Goal: Information Seeking & Learning: Learn about a topic

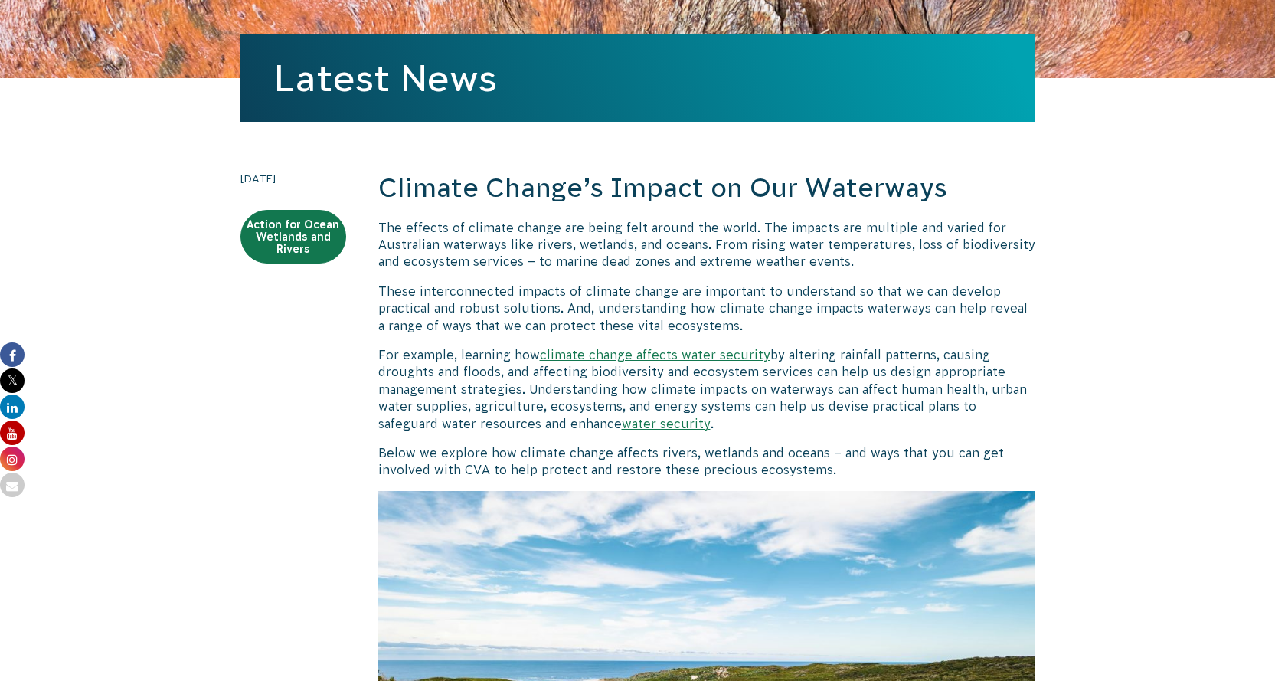
scroll to position [306, 0]
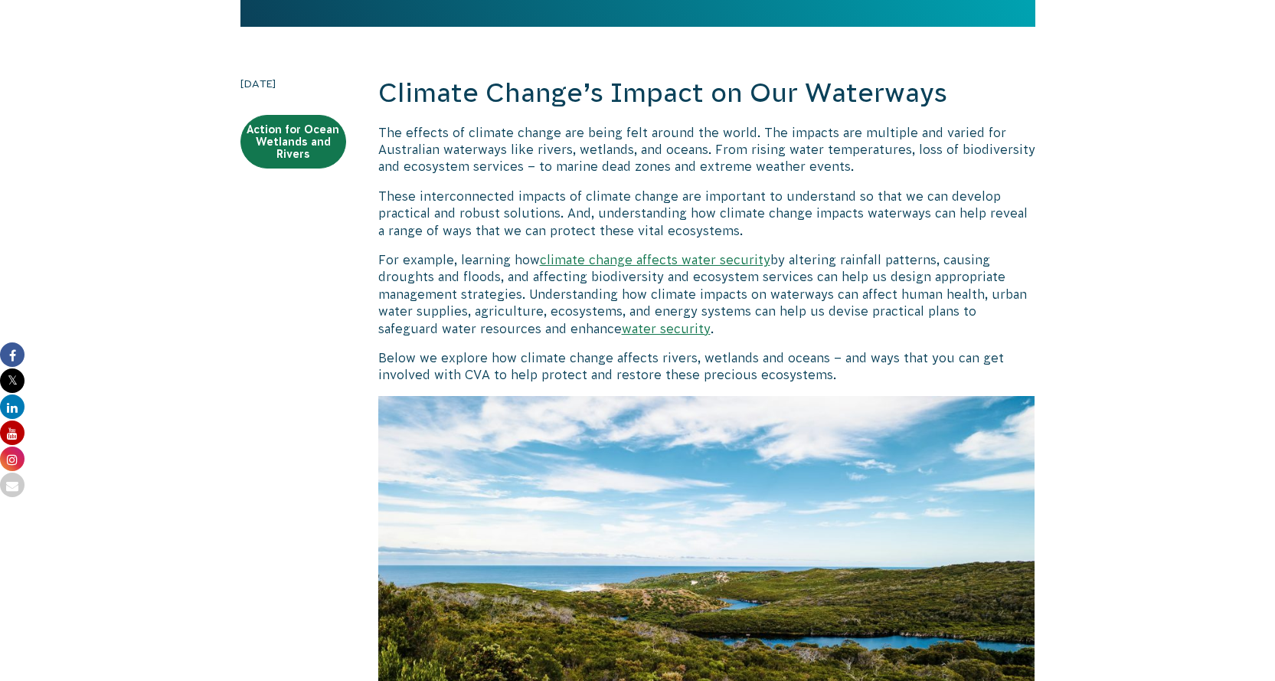
click at [647, 258] on link "climate change affects water security" at bounding box center [655, 260] width 231 height 14
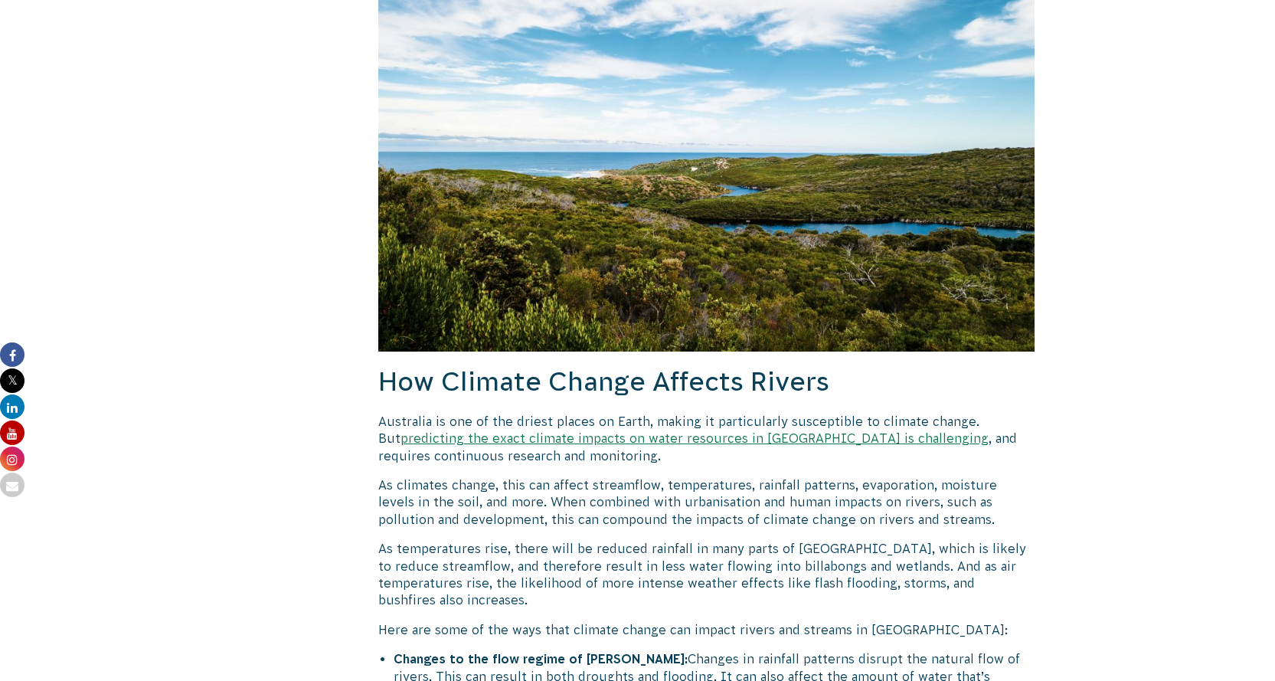
scroll to position [766, 0]
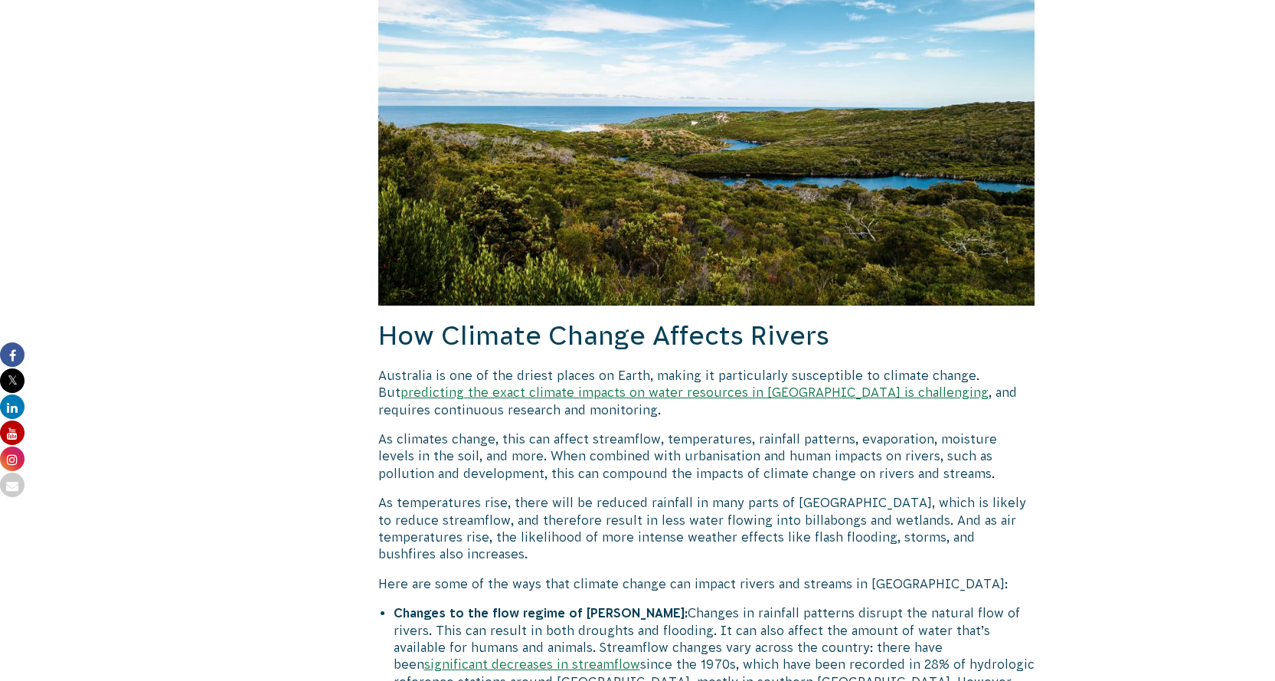
click at [656, 396] on link "predicting the exact climate impacts on water resources in [GEOGRAPHIC_DATA] is…" at bounding box center [695, 392] width 588 height 14
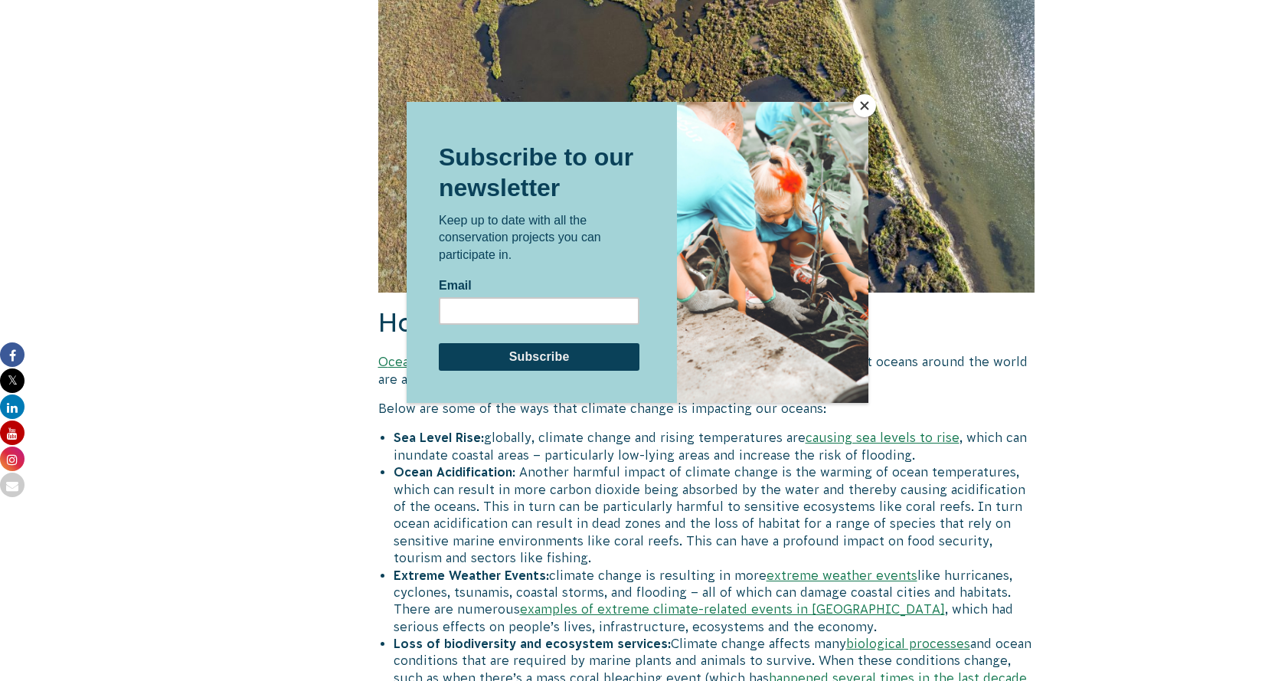
scroll to position [2834, 0]
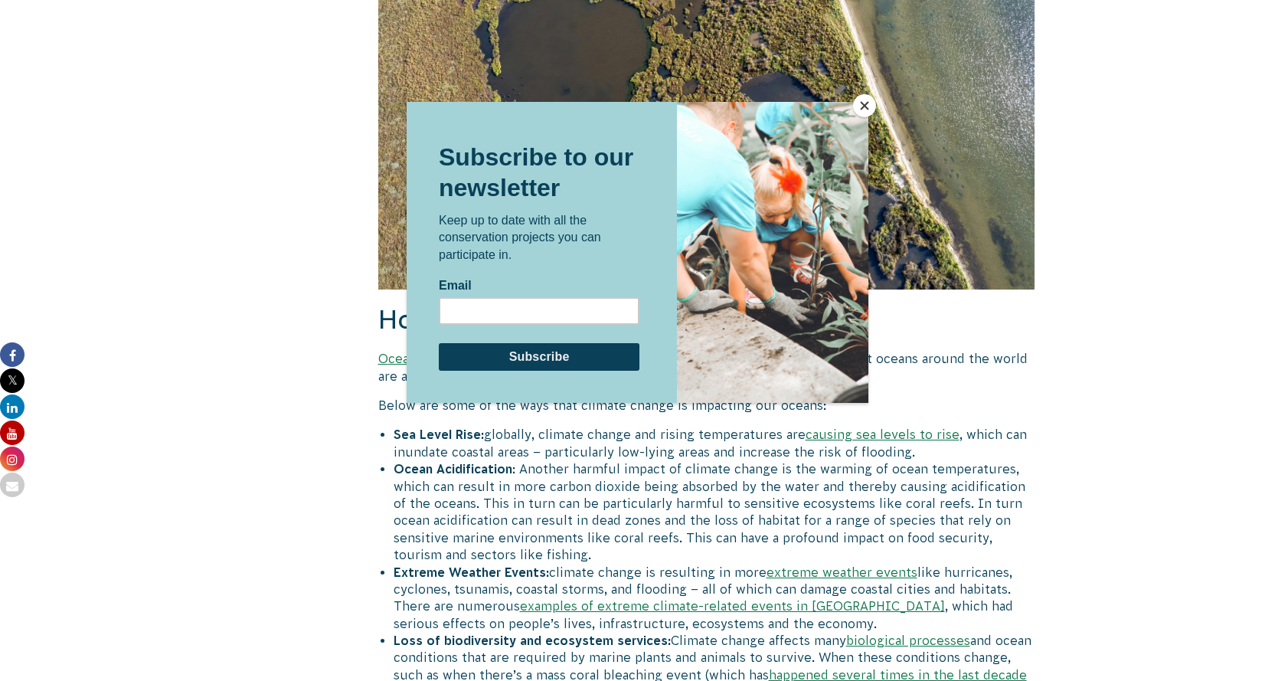
click at [861, 108] on button "Close" at bounding box center [864, 105] width 23 height 23
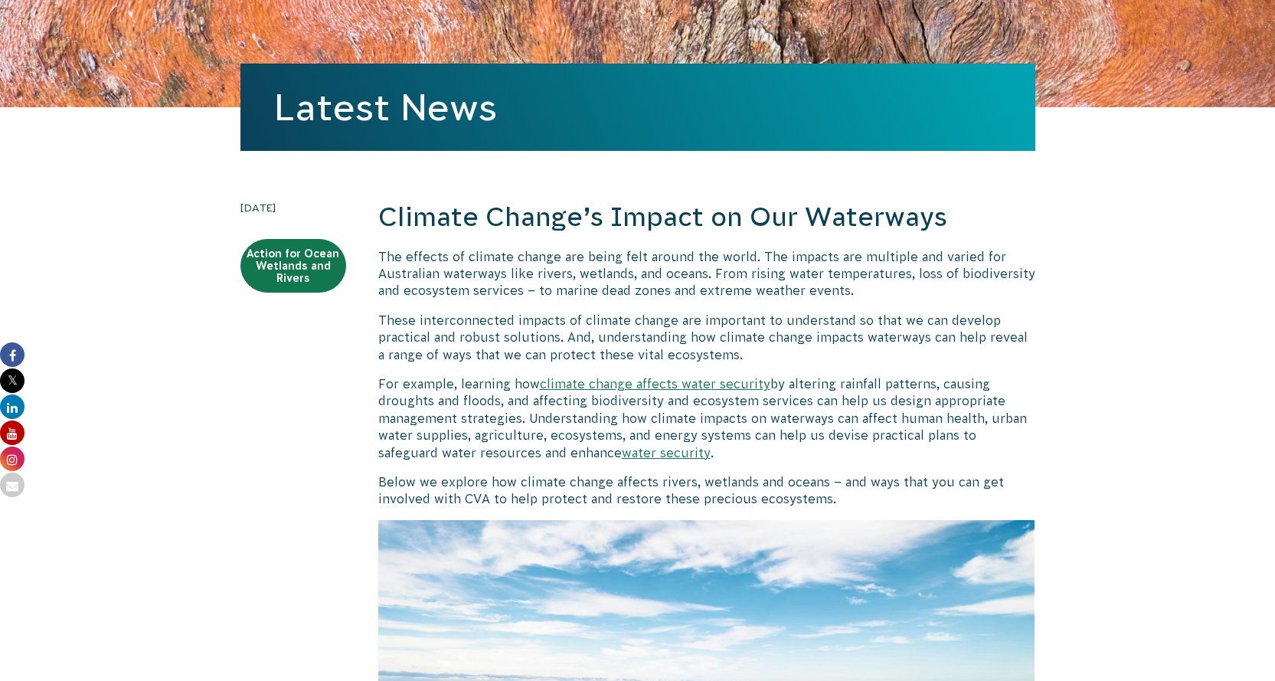
scroll to position [0, 0]
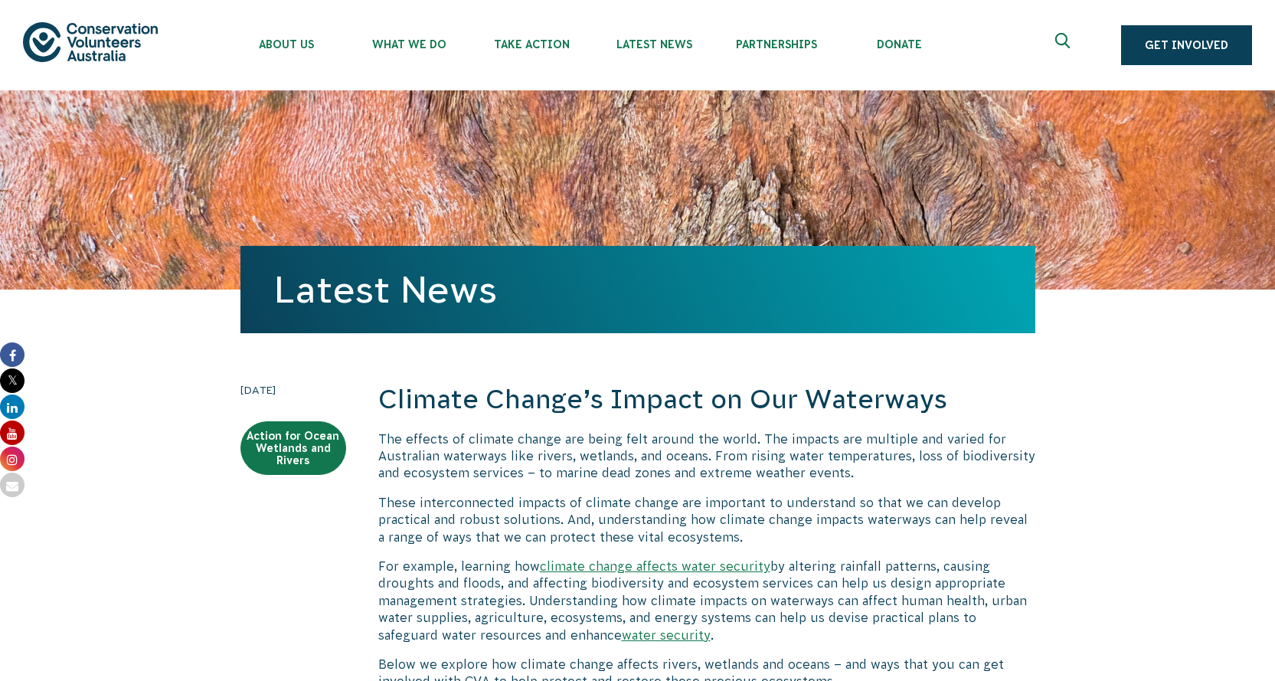
click at [668, 571] on link "climate change affects water security" at bounding box center [655, 566] width 231 height 14
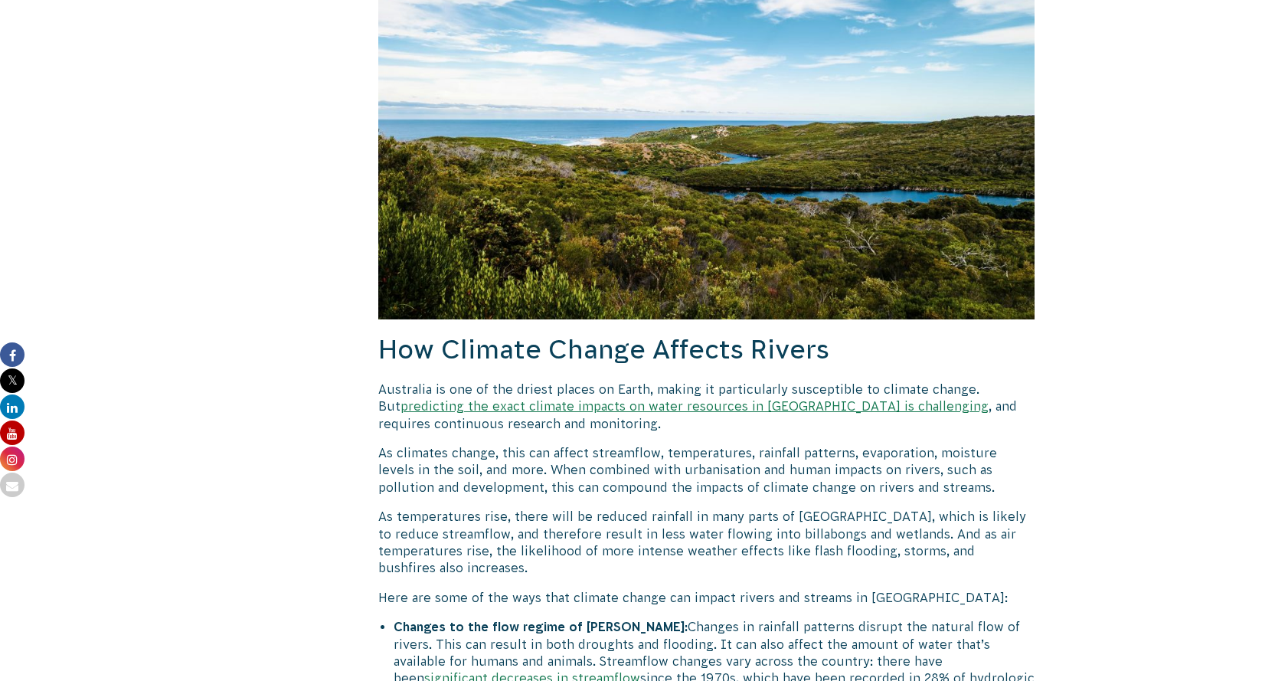
scroll to position [766, 0]
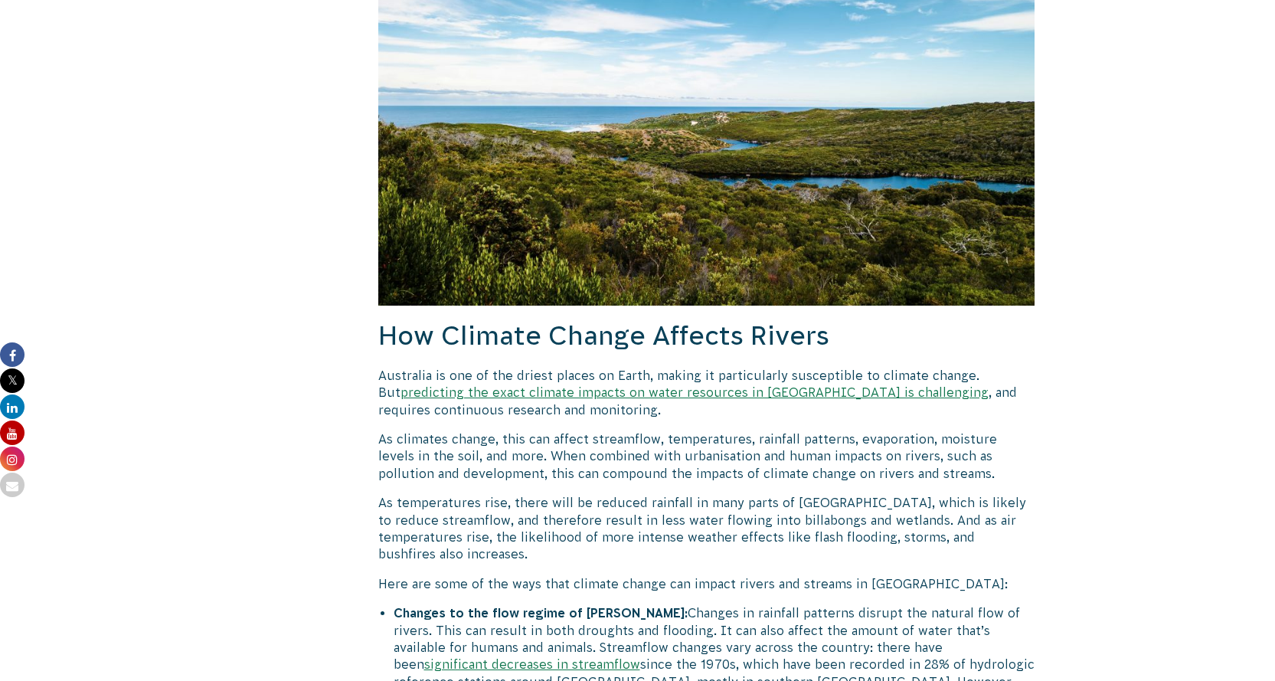
click at [635, 394] on link "predicting the exact climate impacts on water resources in [GEOGRAPHIC_DATA] is…" at bounding box center [695, 392] width 588 height 14
